Goal: Task Accomplishment & Management: Manage account settings

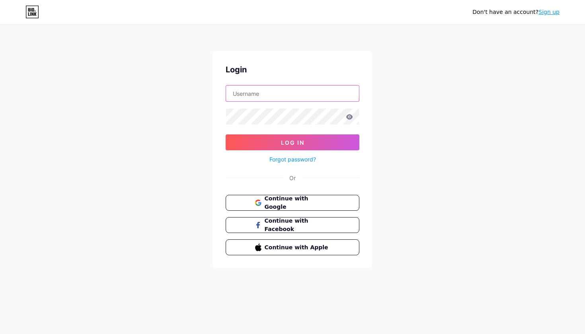
type input "[EMAIL_ADDRESS][DOMAIN_NAME]"
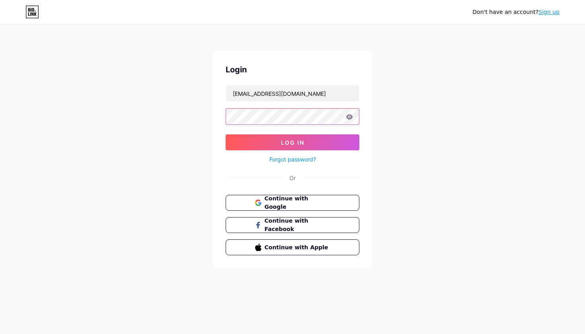
click at [292, 142] on button "Log In" at bounding box center [292, 142] width 134 height 16
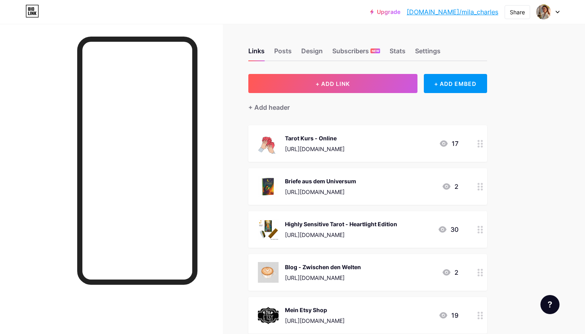
click at [482, 147] on circle at bounding box center [481, 147] width 2 height 2
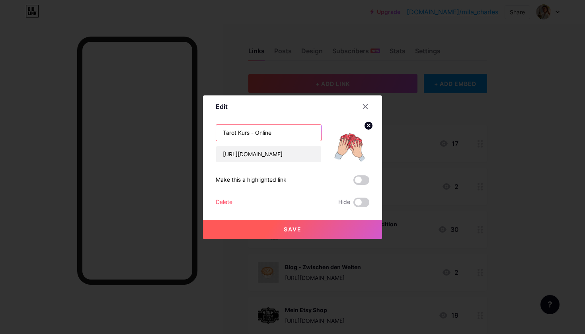
drag, startPoint x: 293, startPoint y: 131, endPoint x: 214, endPoint y: 131, distance: 79.5
click at [214, 131] on div "Edit Content YouTube Play YouTube video without leaving your page. ADD Vimeo Pl…" at bounding box center [292, 167] width 179 height 144
paste input "https://coachmila.de/spirit-growth-circle/"
type input "https://coachmila.de/spirit-growth-circle/"
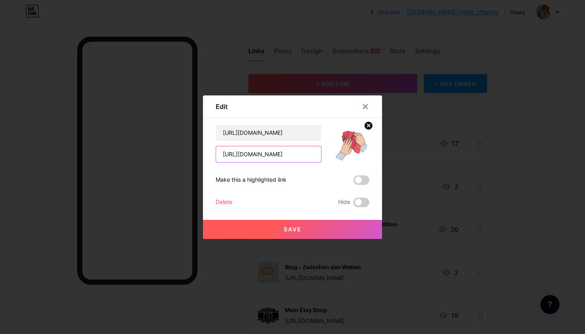
drag, startPoint x: 318, startPoint y: 153, endPoint x: 193, endPoint y: 154, distance: 125.3
click at [193, 154] on div "Edit Content YouTube Play YouTube video without leaving your page. ADD Vimeo Pl…" at bounding box center [292, 167] width 585 height 334
drag, startPoint x: 278, startPoint y: 155, endPoint x: 207, endPoint y: 155, distance: 70.4
click at [207, 155] on div "Edit Content YouTube Play YouTube video without leaving your page. ADD Vimeo Pl…" at bounding box center [292, 167] width 179 height 144
paste input "https://coachmila.de/spirit-growth-circle"
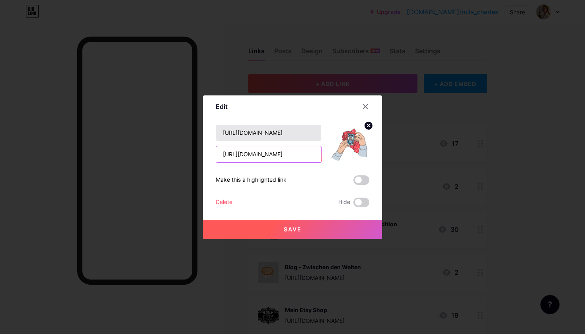
type input "https://coachmila.de/spirit-growth-circle/"
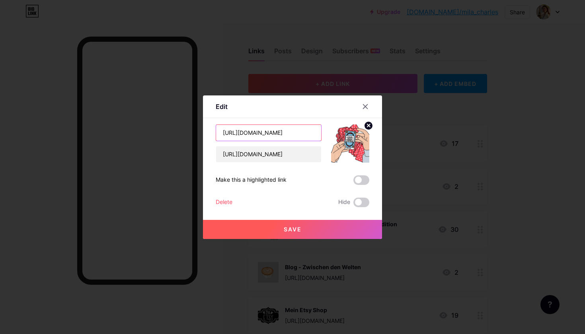
drag, startPoint x: 315, startPoint y: 136, endPoint x: 203, endPoint y: 136, distance: 112.1
click at [203, 136] on div "Edit Content YouTube Play YouTube video without leaving your page. ADD Vimeo Pl…" at bounding box center [292, 167] width 179 height 144
drag, startPoint x: 222, startPoint y: 130, endPoint x: 316, endPoint y: 133, distance: 93.9
click at [316, 133] on input "https://coachmila.de/spirit-growth-circle/" at bounding box center [268, 133] width 105 height 16
drag, startPoint x: 257, startPoint y: 135, endPoint x: 218, endPoint y: 134, distance: 39.4
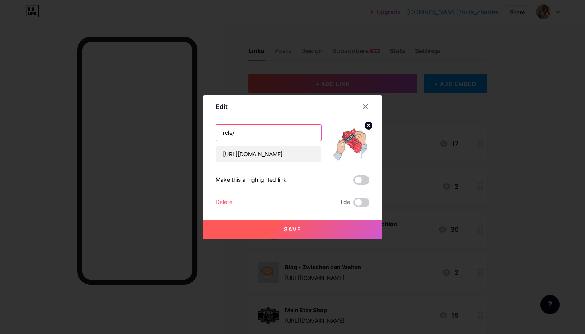
click at [218, 134] on input "rcle/" at bounding box center [268, 133] width 105 height 16
paste input "Spirit Growth Circle"
type input "Spirit Growth Circle"
click at [370, 124] on icon at bounding box center [368, 125] width 3 height 3
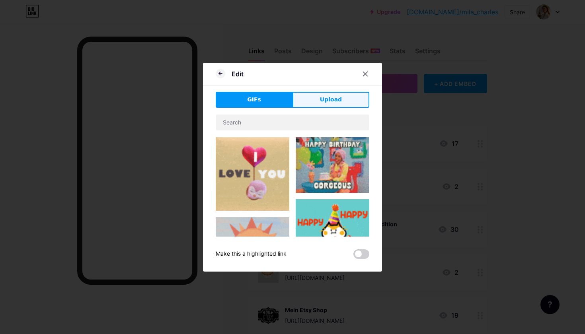
click at [320, 99] on button "Upload" at bounding box center [330, 100] width 77 height 16
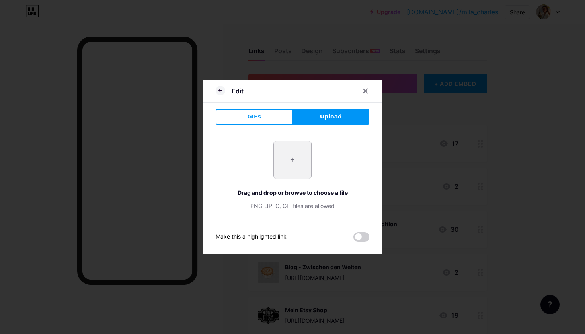
click at [290, 164] on input "file" at bounding box center [292, 159] width 37 height 37
type input "C:\fakepath\Design ohne Titel-4.png"
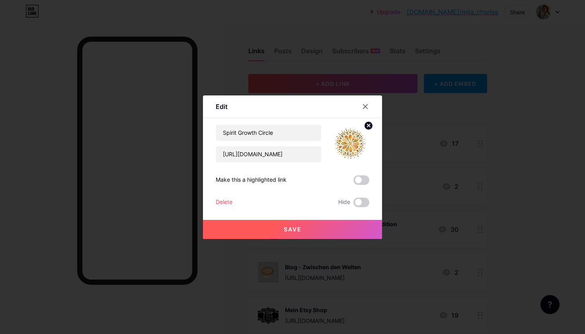
click at [301, 229] on span "Save" at bounding box center [293, 229] width 18 height 7
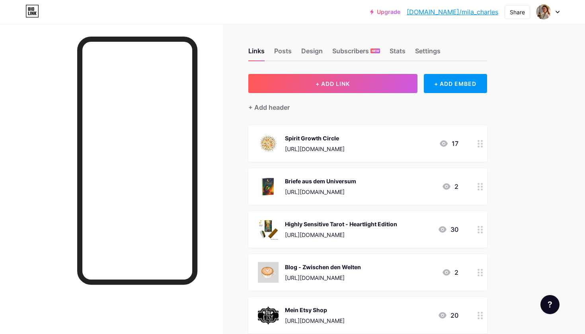
click at [344, 134] on div "Spirit Growth Circle" at bounding box center [315, 138] width 60 height 8
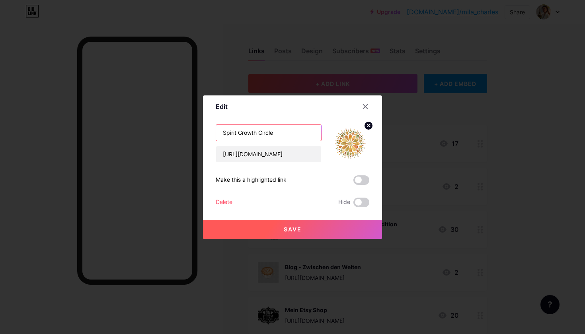
click at [306, 128] on input "Spirit Growth Circle" at bounding box center [268, 133] width 105 height 16
click at [301, 133] on input "Spirit Growth Circle" at bounding box center [268, 133] width 105 height 16
type input "Spirit Growth Circle - Online"
click at [284, 227] on span "Save" at bounding box center [293, 229] width 18 height 7
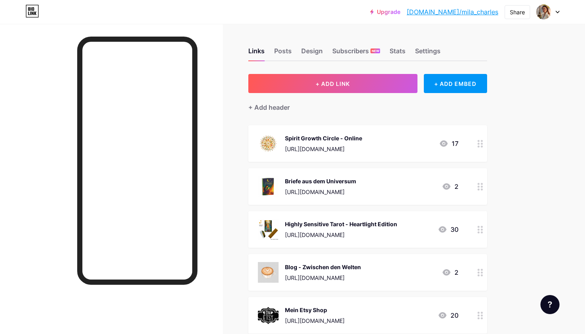
click at [362, 140] on div "Spirit Growth Circle - Online" at bounding box center [323, 138] width 77 height 8
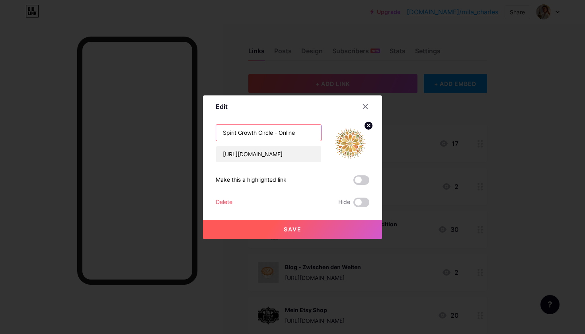
drag, startPoint x: 280, startPoint y: 133, endPoint x: 304, endPoint y: 133, distance: 24.7
click at [304, 133] on input "Spirit Growth Circle - Online" at bounding box center [268, 133] width 105 height 16
paste input "💻"
type input "Spirit Growth Circle 💻"
click at [297, 232] on span "Save" at bounding box center [293, 229] width 18 height 7
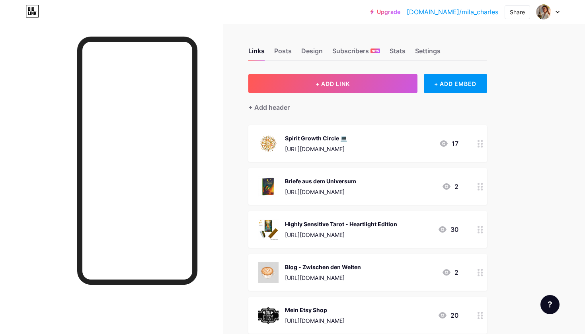
click at [347, 139] on div "Spirit Growth Circle 💻" at bounding box center [316, 138] width 62 height 8
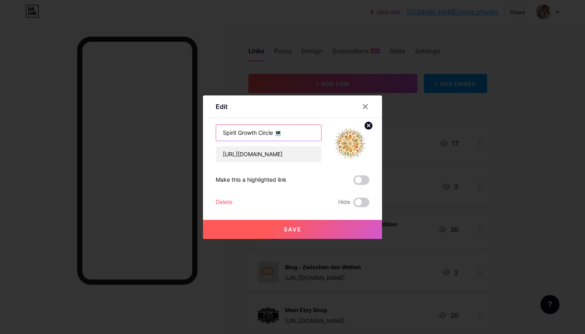
click at [312, 133] on input "Spirit Growth Circle 💻" at bounding box center [268, 133] width 105 height 16
type input "Spirit Growth Circle 💻 Online"
click at [302, 228] on button "Save" at bounding box center [292, 229] width 179 height 19
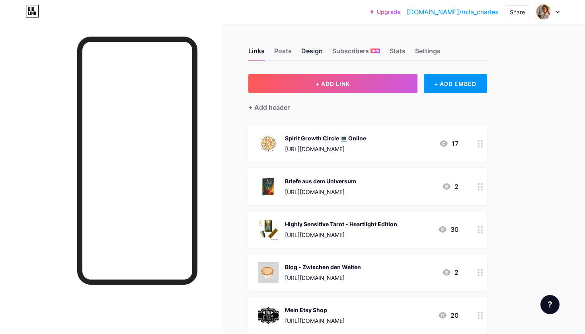
click at [315, 51] on div "Design" at bounding box center [311, 53] width 21 height 14
click at [281, 51] on div "Posts" at bounding box center [282, 53] width 17 height 14
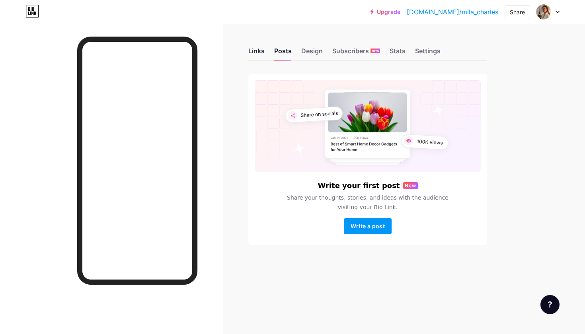
click at [255, 49] on div "Links" at bounding box center [256, 53] width 16 height 14
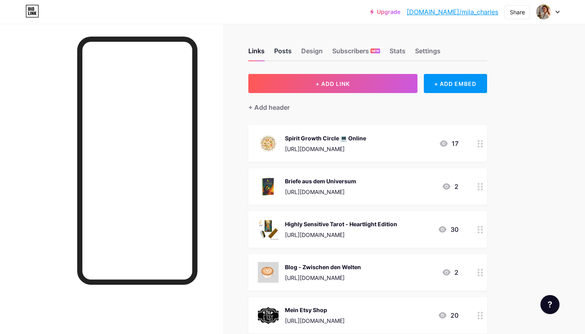
click at [287, 50] on div "Posts" at bounding box center [282, 53] width 17 height 14
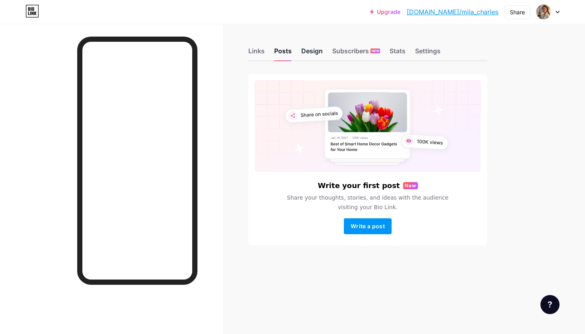
click at [313, 50] on div "Design" at bounding box center [311, 53] width 21 height 14
click at [352, 52] on div "Subscribers NEW" at bounding box center [356, 53] width 48 height 14
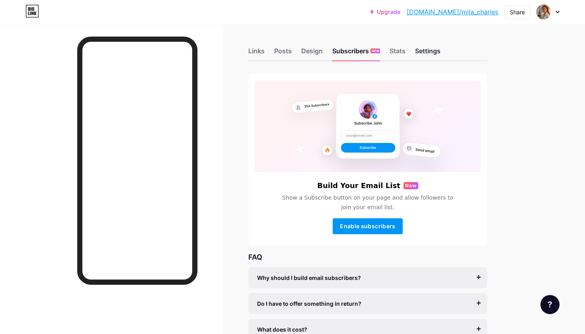
click at [425, 51] on div "Settings" at bounding box center [427, 53] width 25 height 14
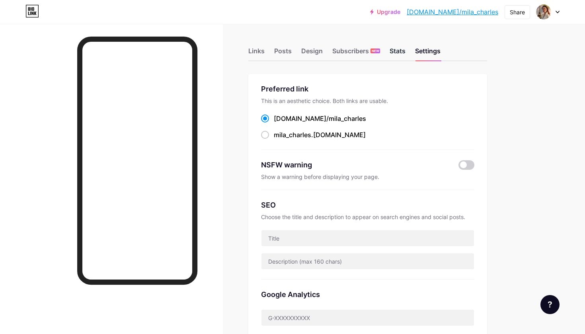
click at [396, 49] on div "Stats" at bounding box center [397, 53] width 16 height 14
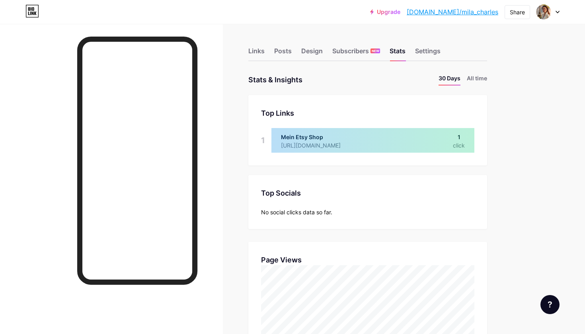
click at [427, 44] on div "Links Posts Design Subscribers NEW Stats Settings" at bounding box center [367, 47] width 239 height 28
click at [427, 47] on div "Settings" at bounding box center [427, 53] width 25 height 14
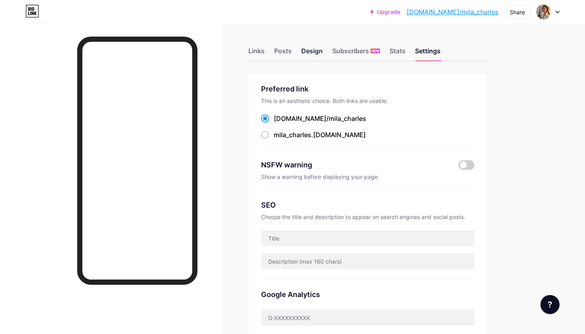
click at [301, 52] on div "Design" at bounding box center [311, 53] width 21 height 14
click at [285, 52] on div "Posts" at bounding box center [282, 53] width 17 height 14
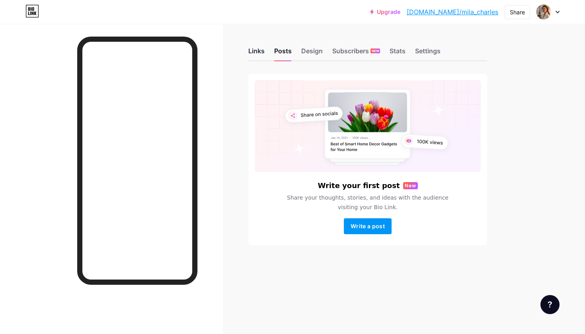
click at [256, 54] on div "Links" at bounding box center [256, 53] width 16 height 14
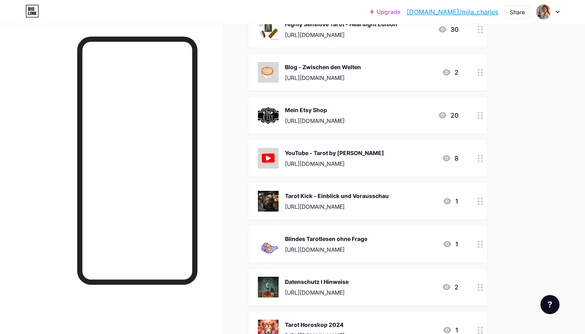
scroll to position [202, 0]
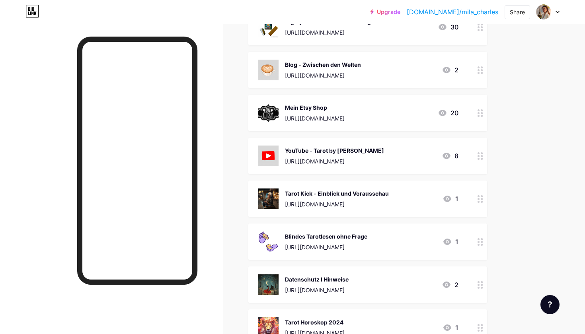
click at [480, 157] on icon at bounding box center [480, 156] width 6 height 8
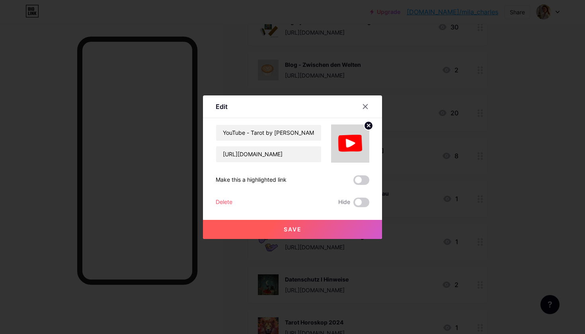
click at [230, 199] on div "Delete" at bounding box center [224, 203] width 17 height 10
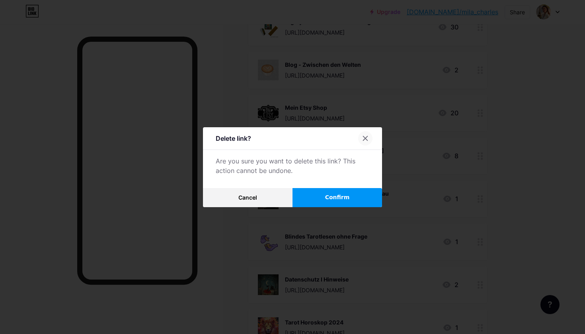
click at [363, 137] on icon at bounding box center [365, 138] width 4 height 4
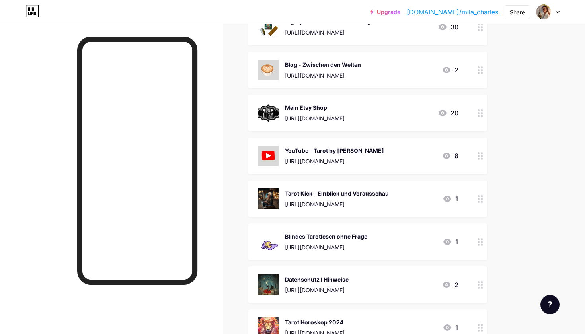
click at [479, 157] on icon at bounding box center [480, 156] width 6 height 8
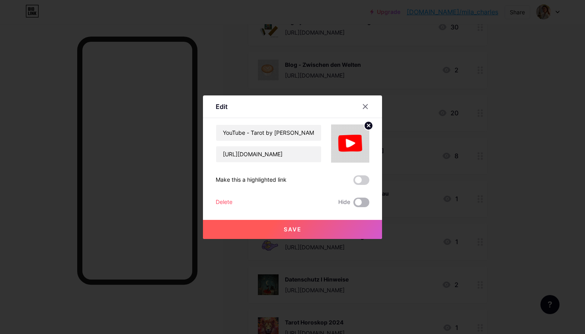
click at [363, 203] on span at bounding box center [361, 203] width 16 height 10
click at [353, 204] on input "checkbox" at bounding box center [353, 204] width 0 height 0
click at [297, 230] on span "Save" at bounding box center [293, 229] width 18 height 7
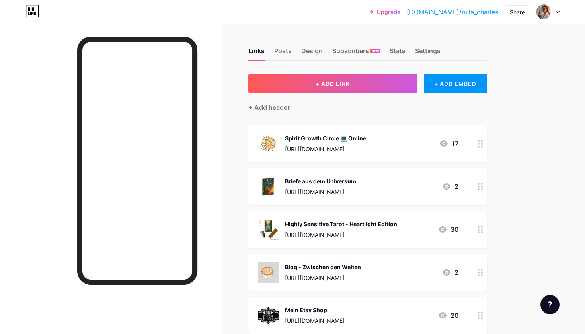
scroll to position [0, 0]
click at [363, 49] on div "Subscribers NEW" at bounding box center [356, 53] width 48 height 14
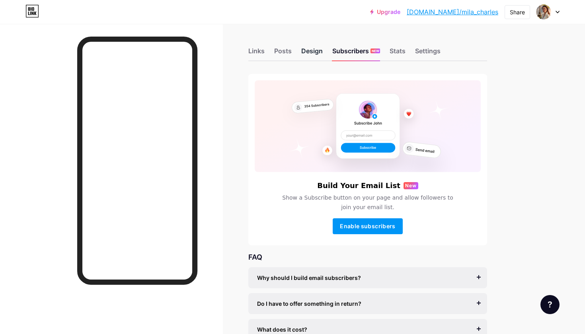
click at [309, 55] on div "Design" at bounding box center [311, 53] width 21 height 14
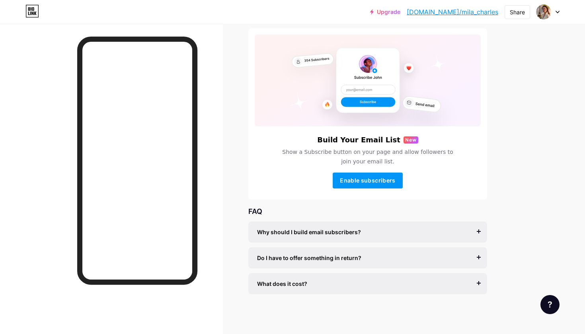
scroll to position [46, 0]
click at [420, 233] on div "Why should I build email subscribers?" at bounding box center [367, 232] width 221 height 8
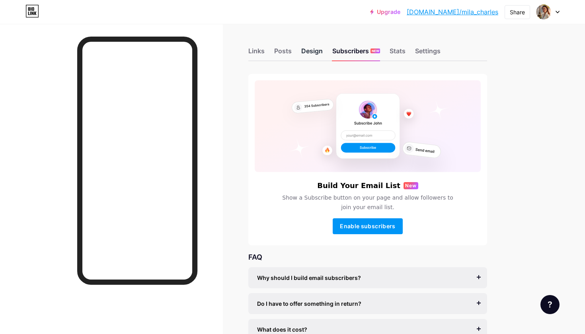
click at [310, 52] on div "Design" at bounding box center [311, 53] width 21 height 14
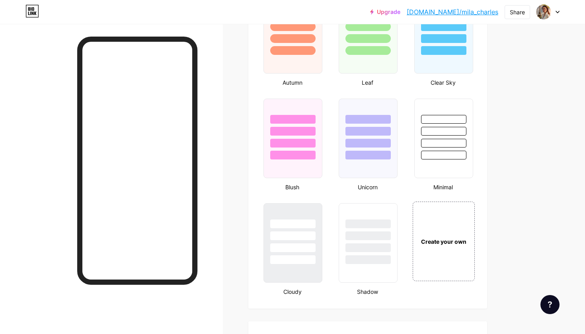
scroll to position [768, 0]
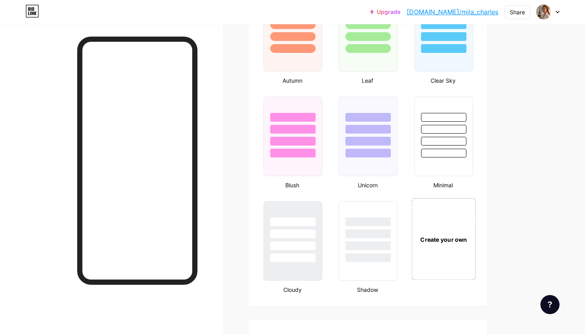
click at [453, 221] on div "Create your own" at bounding box center [443, 239] width 64 height 82
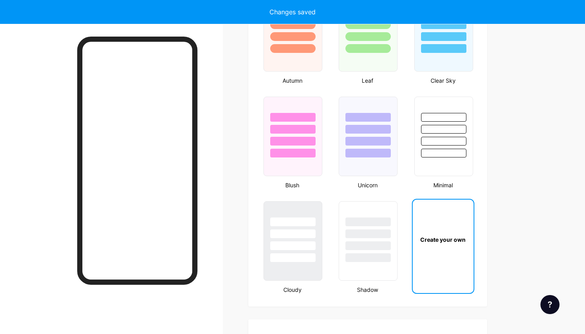
scroll to position [1056, 0]
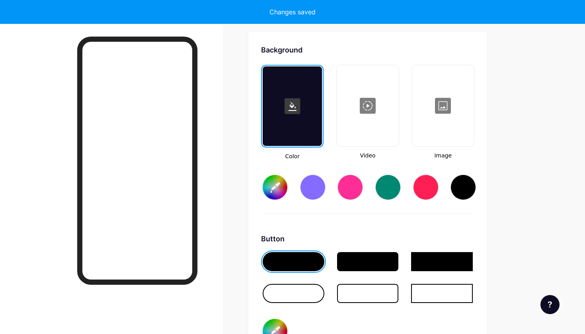
type input "#ffffff"
type input "#000000"
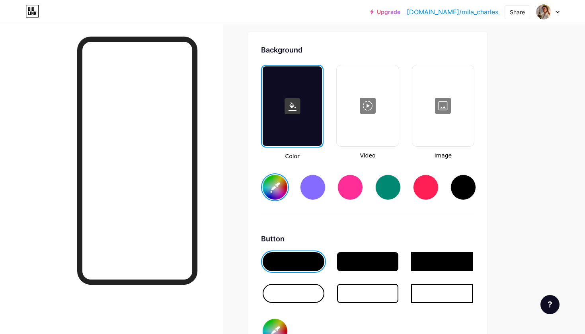
click at [443, 107] on div at bounding box center [443, 106] width 60 height 80
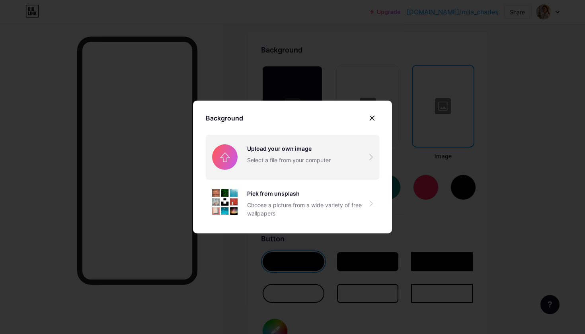
click at [315, 161] on input "file" at bounding box center [292, 157] width 173 height 45
click at [345, 162] on input "file" at bounding box center [292, 157] width 173 height 45
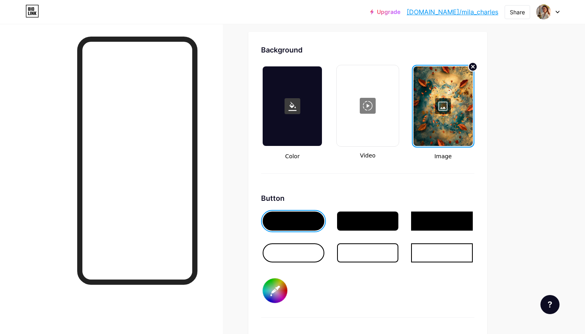
click at [298, 265] on div at bounding box center [367, 242] width 213 height 64
click at [298, 259] on div at bounding box center [293, 252] width 62 height 19
click at [296, 219] on div at bounding box center [293, 221] width 62 height 19
click at [474, 65] on icon at bounding box center [472, 67] width 10 height 10
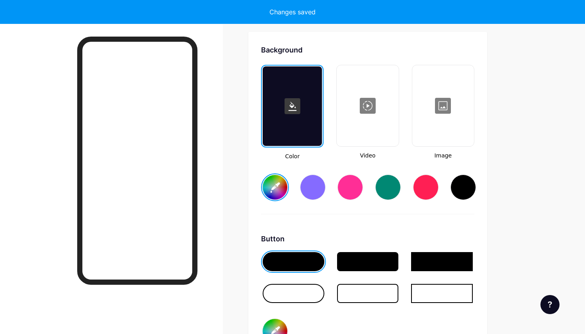
click at [437, 105] on div at bounding box center [443, 106] width 60 height 80
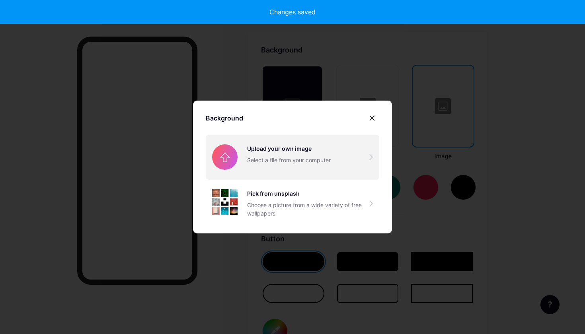
type input "#ffffff"
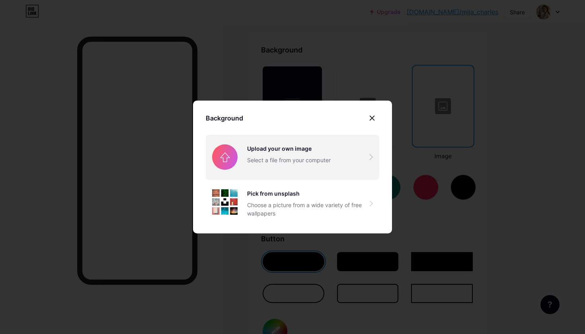
click at [304, 151] on input "file" at bounding box center [292, 157] width 173 height 45
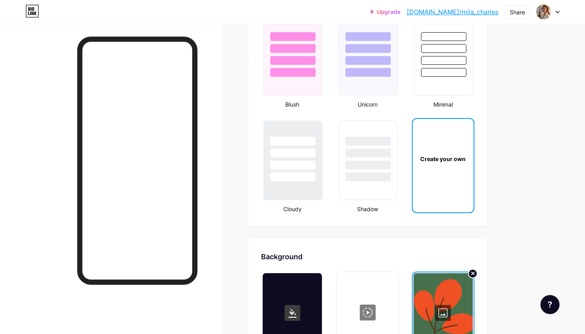
scroll to position [851, 0]
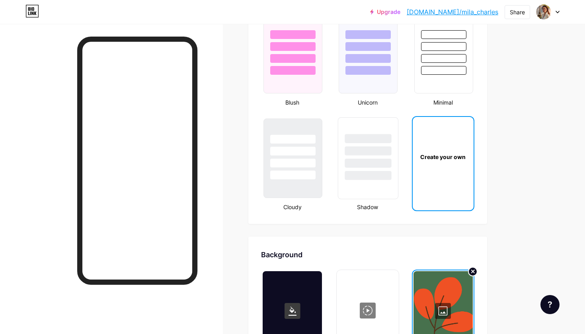
click at [382, 180] on div at bounding box center [368, 175] width 47 height 9
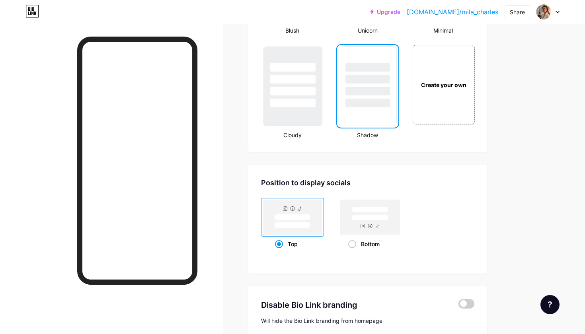
scroll to position [846, 0]
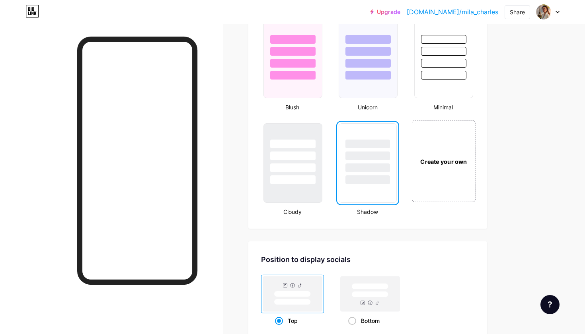
click at [449, 143] on div "Create your own" at bounding box center [443, 161] width 64 height 82
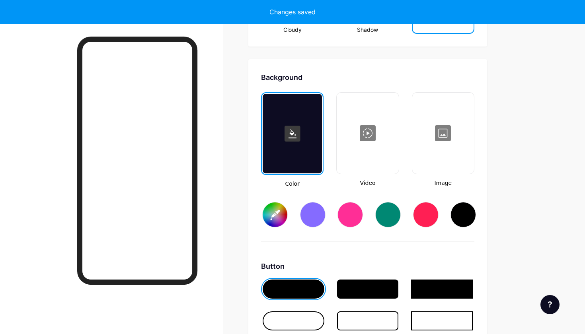
scroll to position [1056, 0]
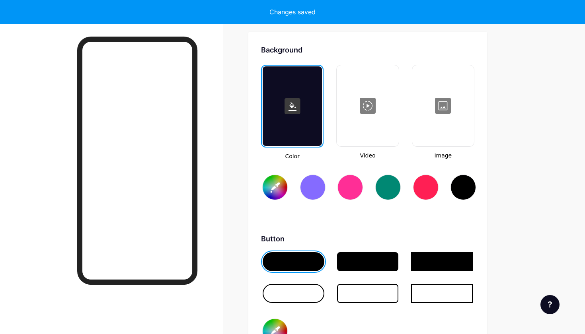
type input "#ffffff"
type input "#000000"
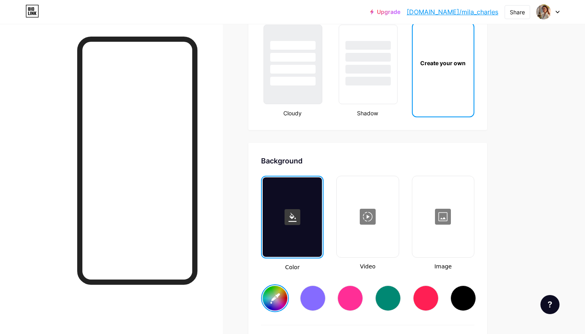
scroll to position [915, 0]
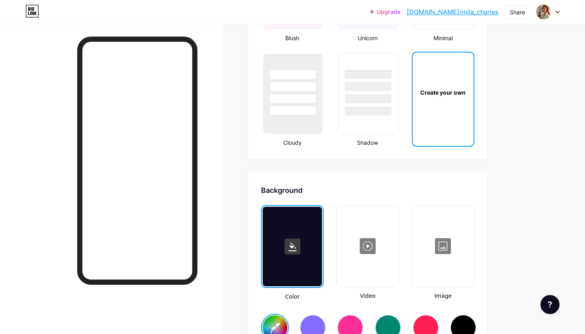
click at [370, 113] on div at bounding box center [368, 111] width 47 height 9
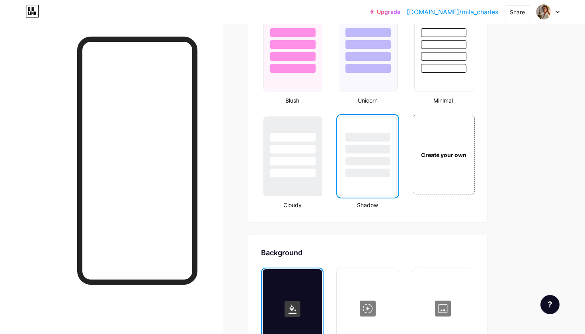
scroll to position [851, 0]
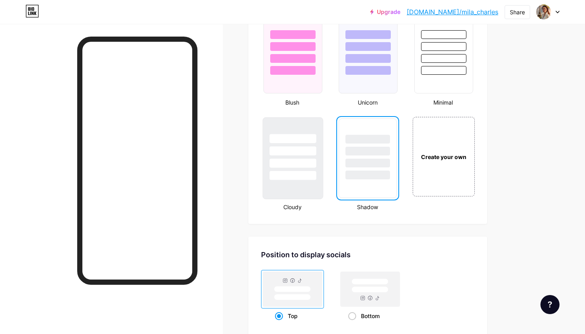
click at [303, 159] on div at bounding box center [293, 149] width 60 height 62
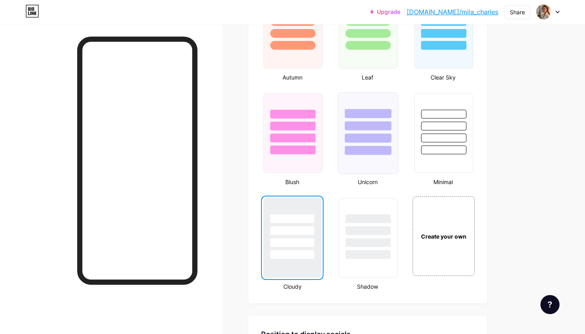
scroll to position [769, 0]
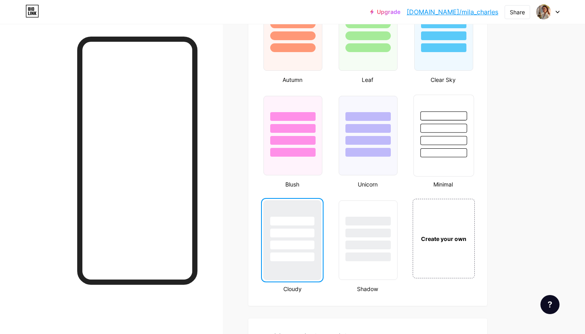
click at [465, 105] on div at bounding box center [443, 126] width 60 height 62
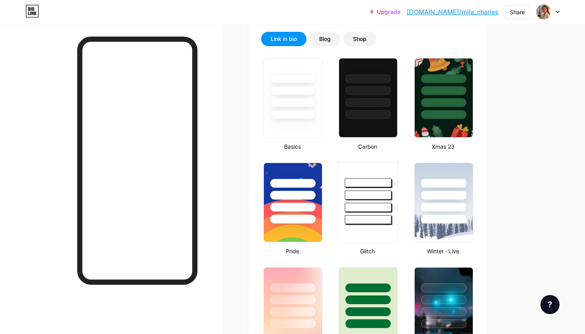
scroll to position [149, 0]
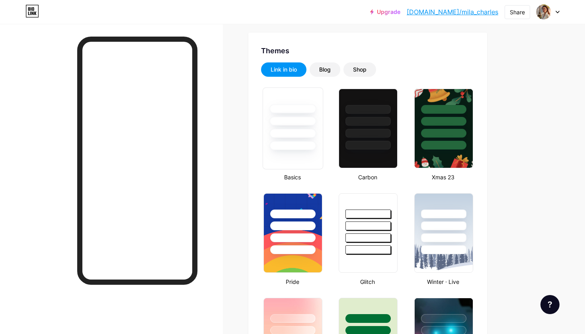
click at [304, 130] on div at bounding box center [292, 133] width 47 height 9
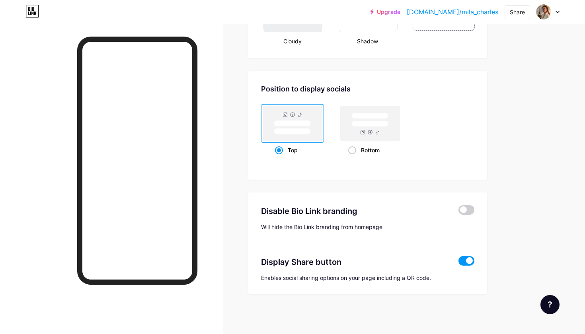
scroll to position [1017, 0]
